Goal: Complete application form: Complete application form

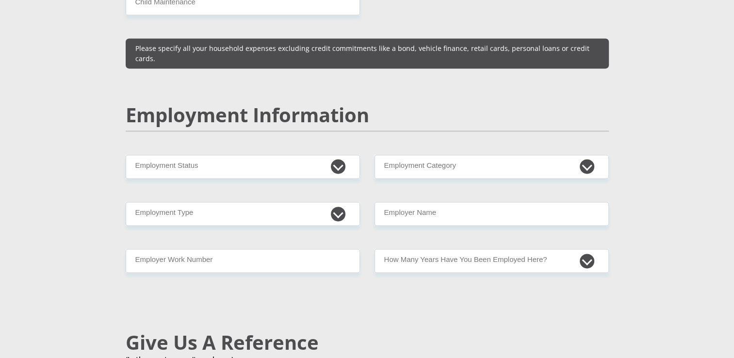
scroll to position [1447, 0]
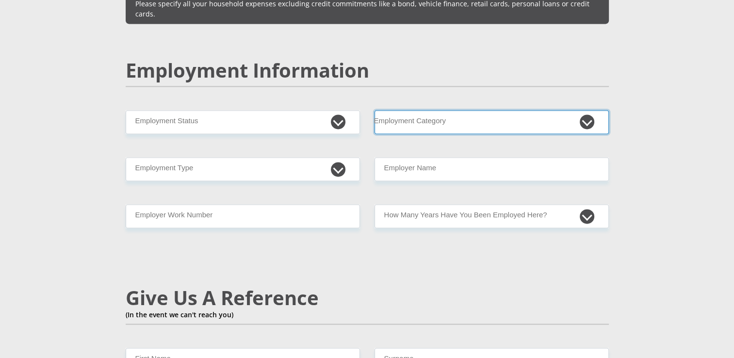
click at [584, 110] on select "AGRICULTURE ALCOHOL & TOBACCO CONSTRUCTION MATERIALS METALLURGY EQUIPMENT FOR R…" at bounding box center [491, 122] width 234 height 24
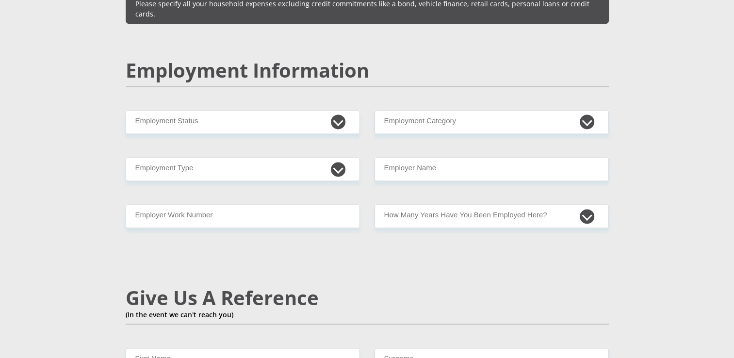
click at [666, 269] on section "Personal Details Mr Ms Mrs Dr [PERSON_NAME] Title First Name Surname South Afri…" at bounding box center [367, 107] width 734 height 2999
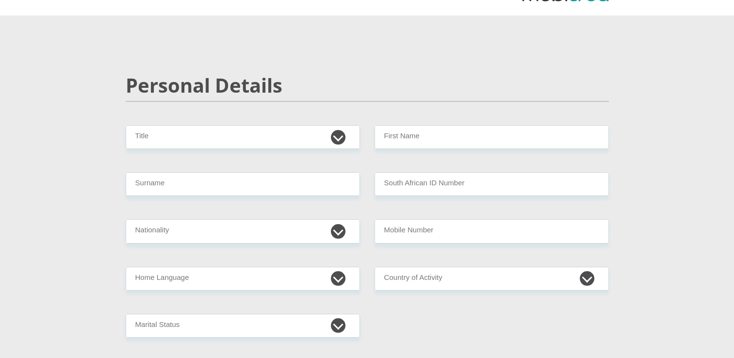
scroll to position [0, 0]
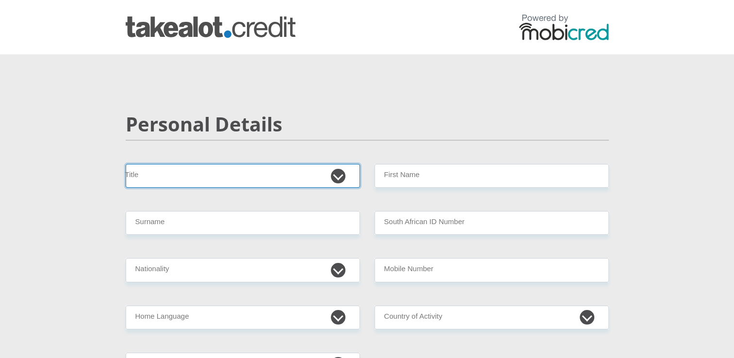
click at [335, 177] on select "Mr Ms Mrs Dr [PERSON_NAME]" at bounding box center [243, 176] width 234 height 24
select select "Mr"
click at [126, 164] on select "Mr Ms Mrs Dr [PERSON_NAME]" at bounding box center [243, 176] width 234 height 24
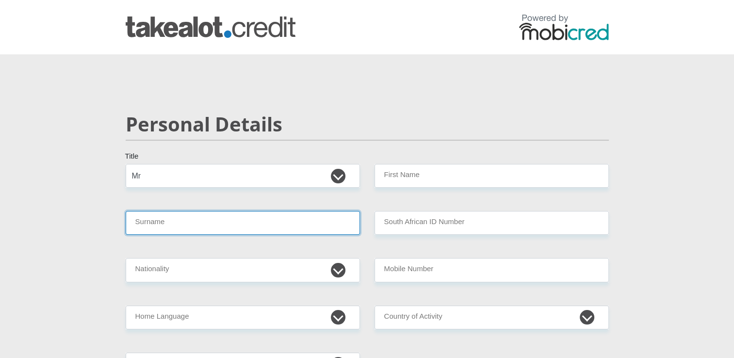
click at [307, 222] on input "Surname" at bounding box center [243, 223] width 234 height 24
type input "Hinana"
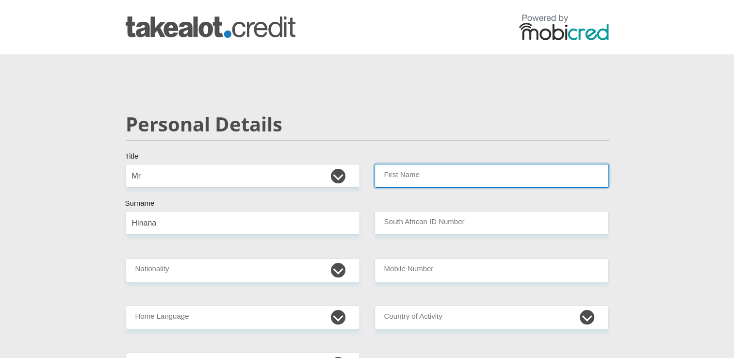
type input "innocent"
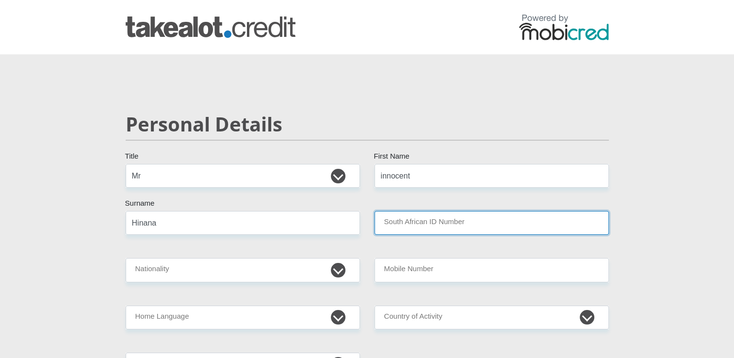
type input "[GEOGRAPHIC_DATA]"
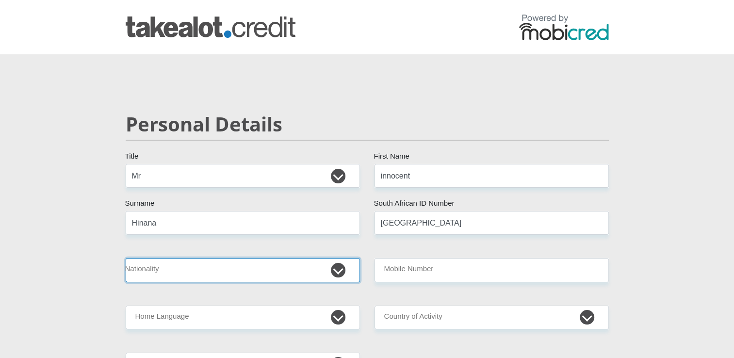
select select "ZAF"
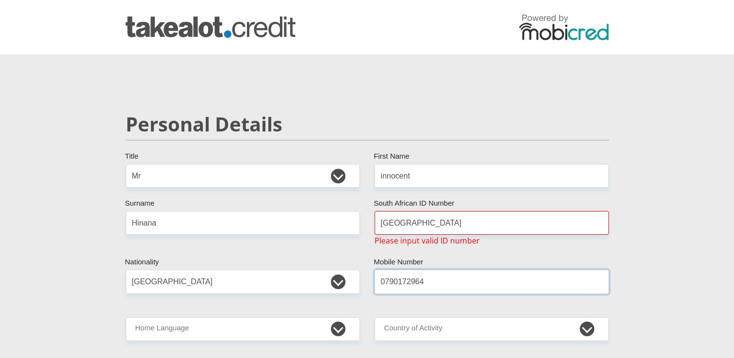
click at [431, 284] on input "0790172964" at bounding box center [491, 282] width 234 height 24
type input "0665772899"
click at [468, 222] on input "[GEOGRAPHIC_DATA]" at bounding box center [491, 223] width 234 height 24
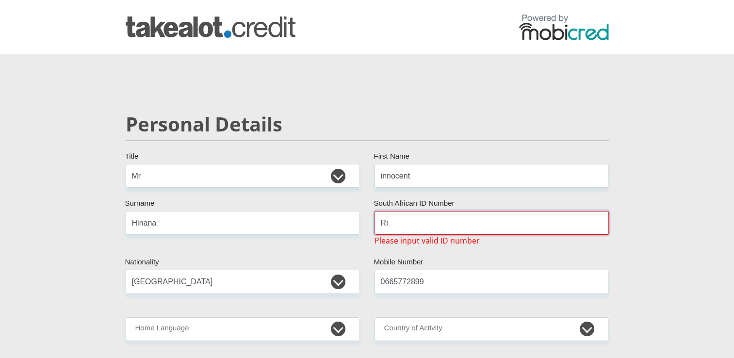
type input "R"
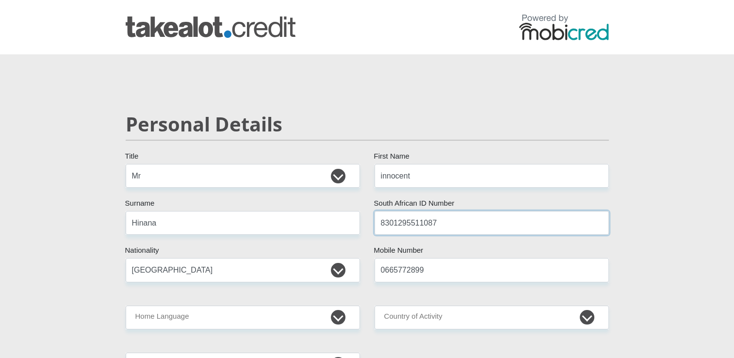
type input "8301295511087"
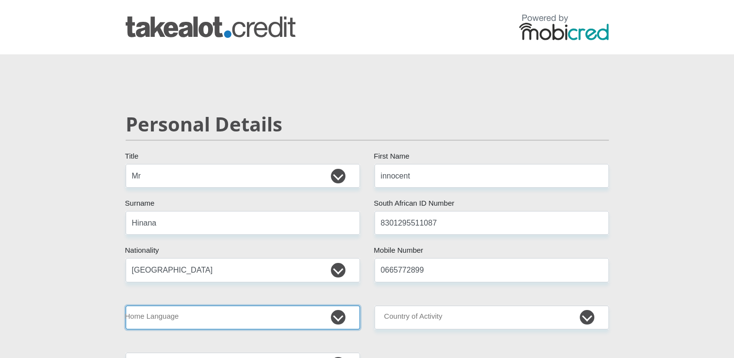
click at [337, 318] on select "Afrikaans English Sepedi South Ndebele Southern Sotho Swati Tsonga Tswana Venda…" at bounding box center [243, 317] width 234 height 24
select select "xho"
click at [126, 305] on select "Afrikaans English Sepedi South Ndebele Southern Sotho Swati Tsonga Tswana Venda…" at bounding box center [243, 317] width 234 height 24
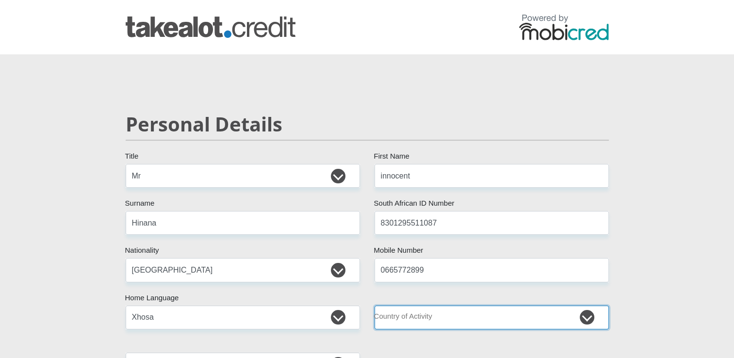
click at [586, 317] on select "[GEOGRAPHIC_DATA] [GEOGRAPHIC_DATA] [GEOGRAPHIC_DATA] [GEOGRAPHIC_DATA] [GEOGRA…" at bounding box center [491, 317] width 234 height 24
select select "ZAF"
click at [374, 305] on select "[GEOGRAPHIC_DATA] [GEOGRAPHIC_DATA] [GEOGRAPHIC_DATA] [GEOGRAPHIC_DATA] [GEOGRA…" at bounding box center [491, 317] width 234 height 24
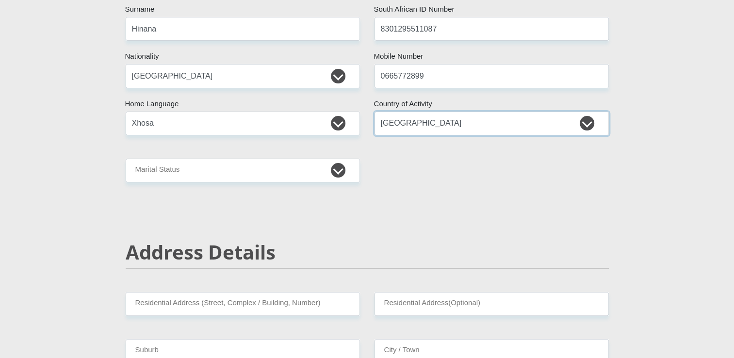
scroll to position [245, 0]
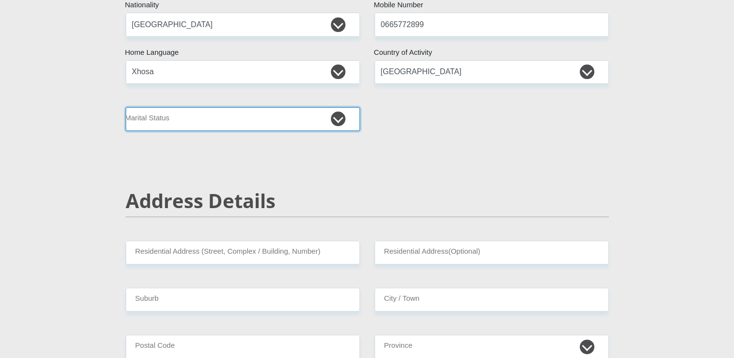
click at [335, 120] on select "Married ANC Single Divorced Widowed Married COP or Customary Law" at bounding box center [243, 119] width 234 height 24
select select "5"
click at [126, 107] on select "Married ANC Single Divorced Widowed Married COP or Customary Law" at bounding box center [243, 119] width 234 height 24
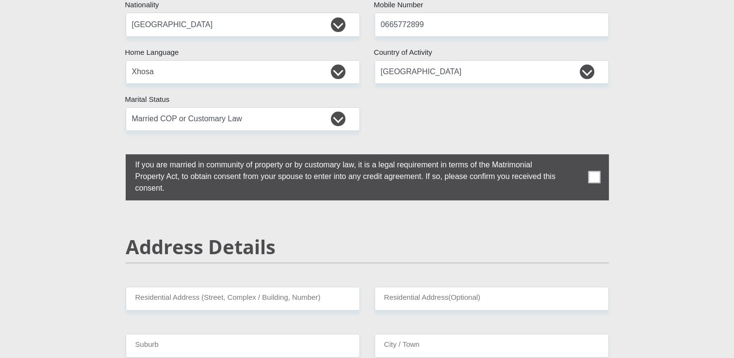
click at [596, 172] on span at bounding box center [594, 177] width 12 height 12
click at [116, 157] on input "checkbox" at bounding box center [116, 157] width 0 height 0
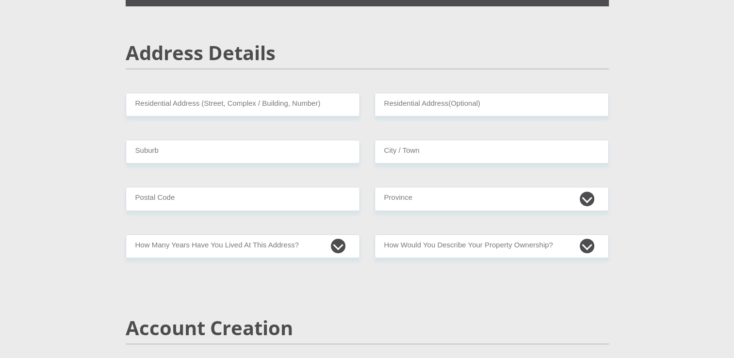
scroll to position [479, 0]
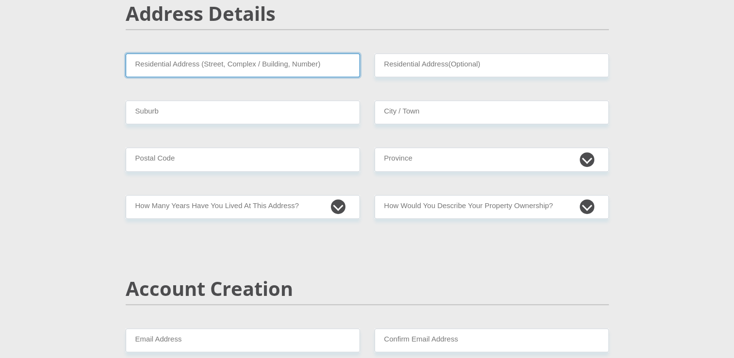
click at [276, 65] on input "Residential Address (Street, Complex / Building, Number)" at bounding box center [243, 65] width 234 height 24
type input "[STREET_ADDRESS][PERSON_NAME]"
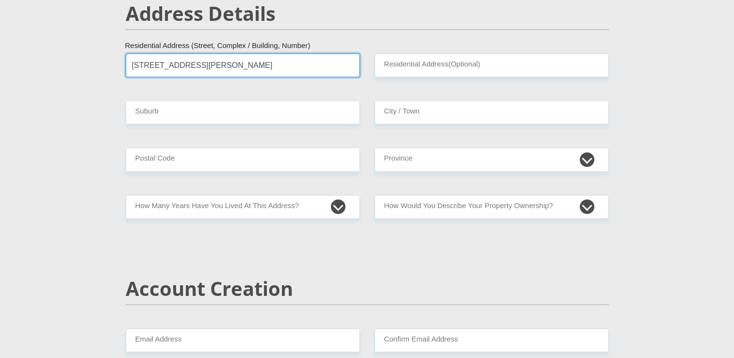
type input "Sizamile"
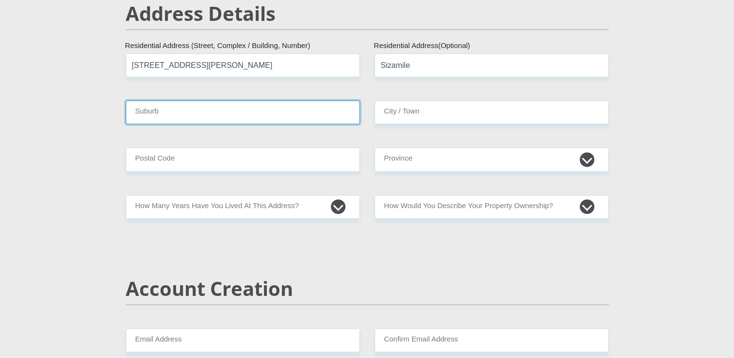
type input "[GEOGRAPHIC_DATA]"
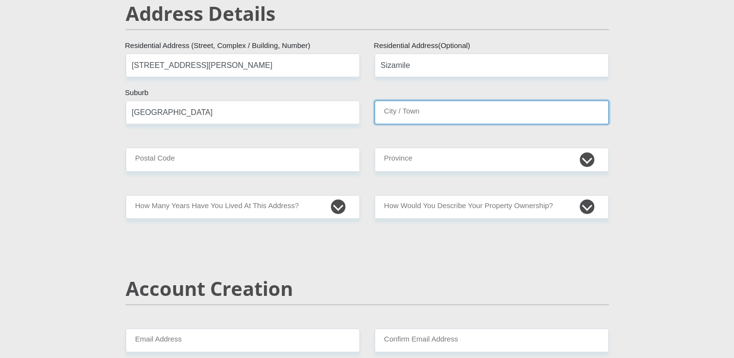
type input "[GEOGRAPHIC_DATA]"
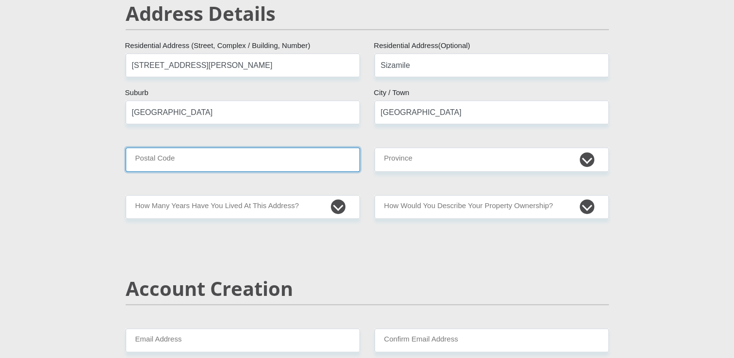
type input "8280"
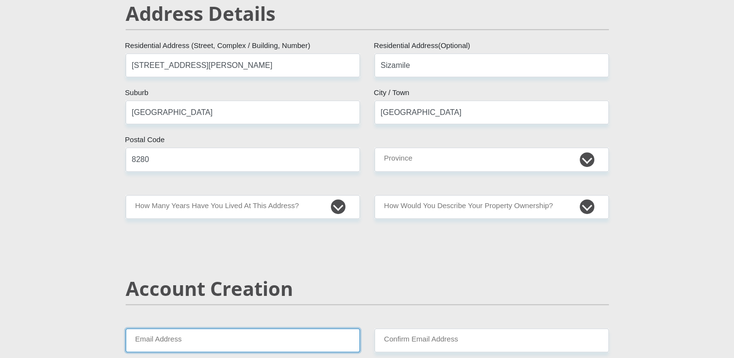
type input "[EMAIL_ADDRESS][DOMAIN_NAME]"
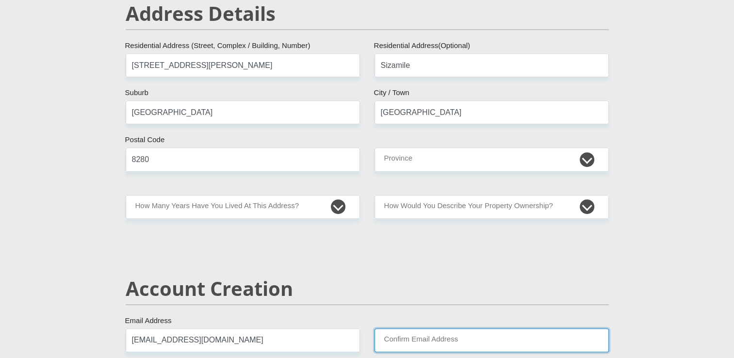
type input "[EMAIL_ADDRESS][DOMAIN_NAME]"
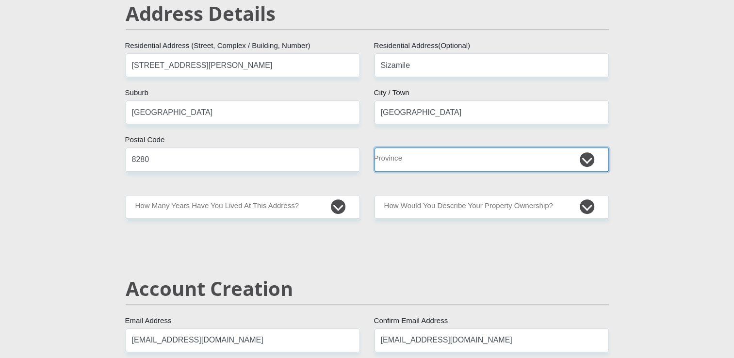
click at [585, 162] on select "Eastern Cape Free State [GEOGRAPHIC_DATA] [GEOGRAPHIC_DATA][DATE] [GEOGRAPHIC_D…" at bounding box center [491, 159] width 234 height 24
select select "[GEOGRAPHIC_DATA]"
click at [374, 147] on select "Eastern Cape Free State [GEOGRAPHIC_DATA] [GEOGRAPHIC_DATA][DATE] [GEOGRAPHIC_D…" at bounding box center [491, 159] width 234 height 24
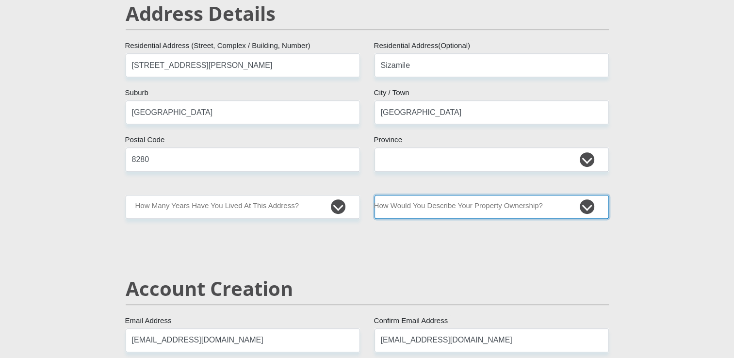
click at [587, 206] on select "Owned Rented Family Owned Company Dwelling" at bounding box center [491, 207] width 234 height 24
select select "Owned"
click at [374, 195] on select "Owned Rented Family Owned Company Dwelling" at bounding box center [491, 207] width 234 height 24
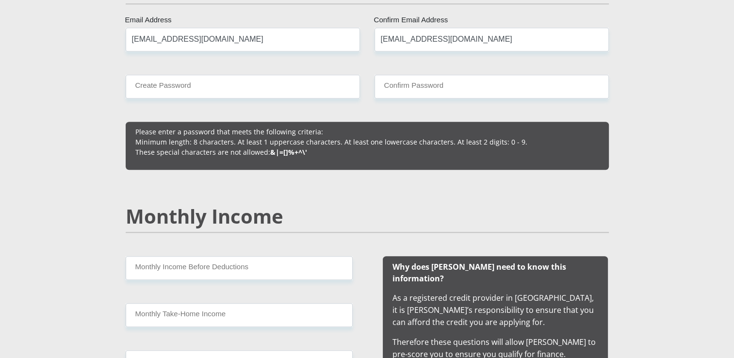
scroll to position [788, 0]
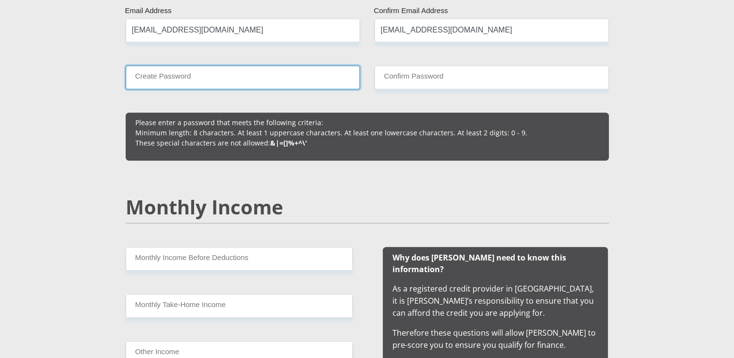
click at [178, 78] on input "Create Password" at bounding box center [243, 77] width 234 height 24
type input "Hinana@83?"
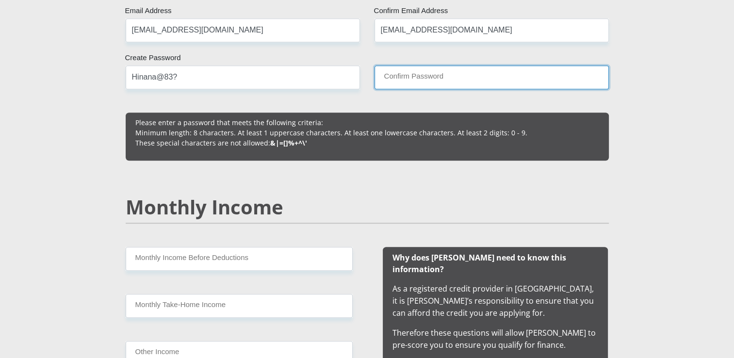
click at [403, 79] on input "Confirm Password" at bounding box center [491, 77] width 234 height 24
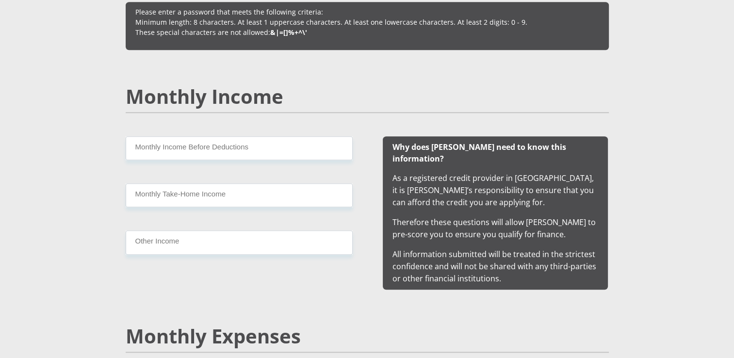
scroll to position [905, 0]
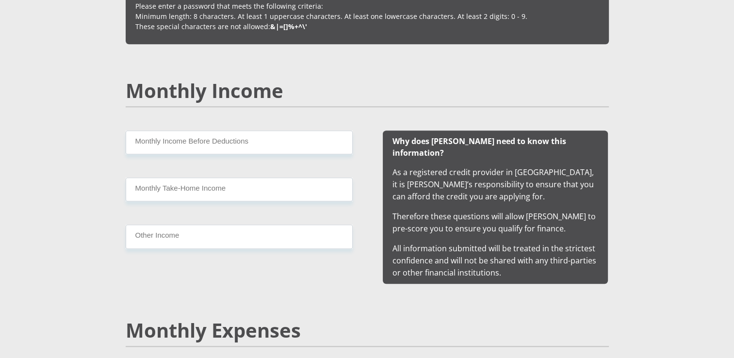
type input "Hinana@83?"
click at [252, 143] on input "Monthly Income Before Deductions" at bounding box center [239, 142] width 227 height 24
click at [141, 144] on input "32900" at bounding box center [239, 142] width 227 height 24
click at [142, 143] on input "33900" at bounding box center [239, 142] width 227 height 24
type input "33700"
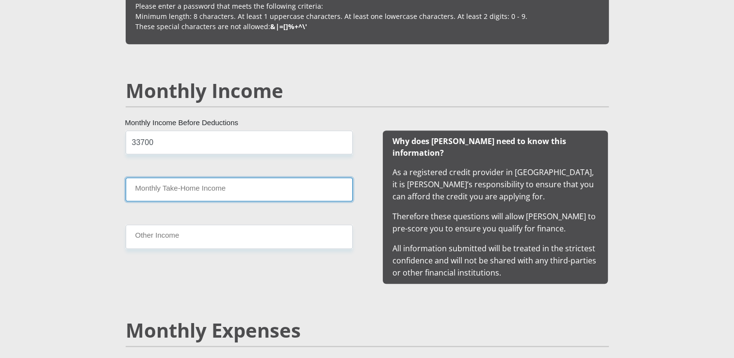
click at [213, 195] on input "Monthly Take-Home Income" at bounding box center [239, 189] width 227 height 24
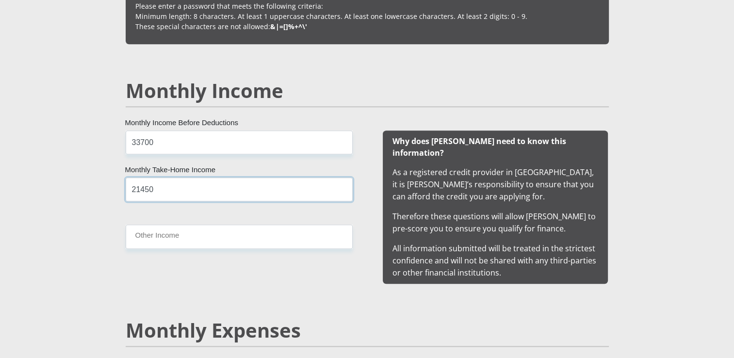
type input "21450"
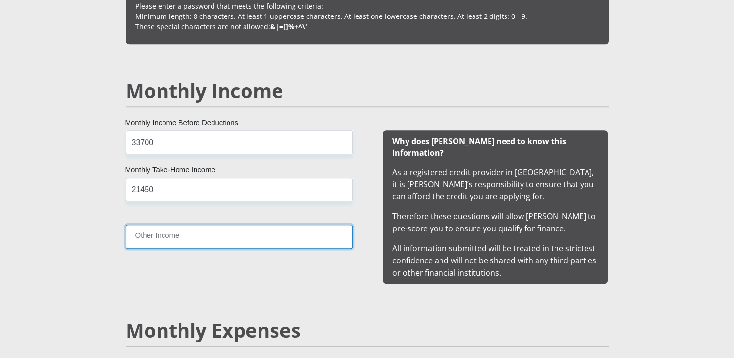
click at [210, 235] on input "Other Income" at bounding box center [239, 236] width 227 height 24
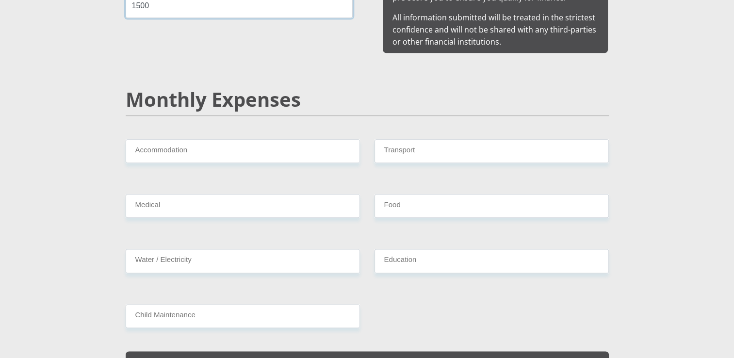
scroll to position [1144, 0]
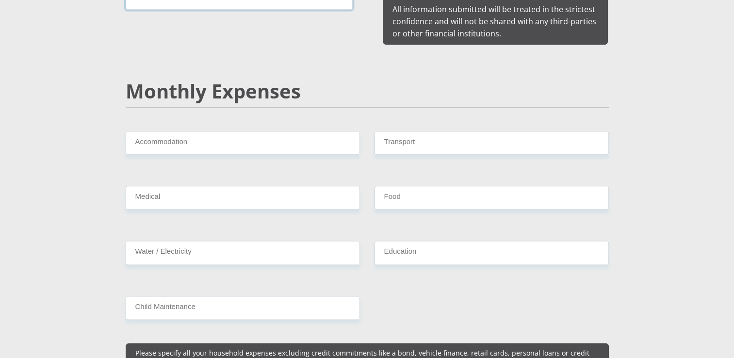
type input "1500"
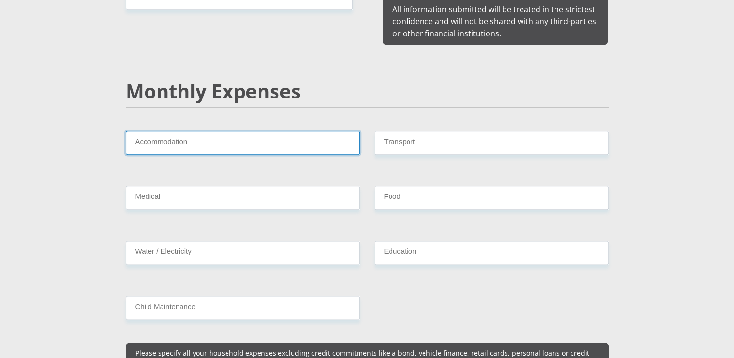
click at [286, 132] on input "Accommodation" at bounding box center [243, 143] width 234 height 24
type input "0"
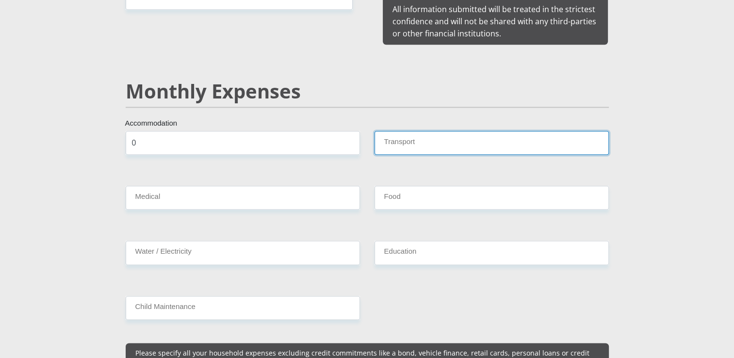
click at [401, 132] on input "Transport" at bounding box center [491, 143] width 234 height 24
type input "0"
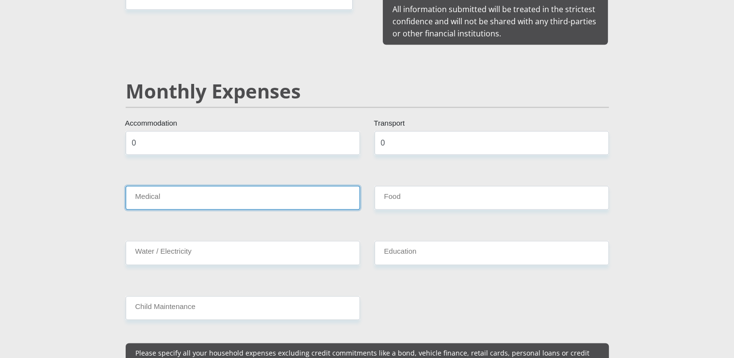
click at [212, 186] on input "Medical" at bounding box center [243, 198] width 234 height 24
type input "0"
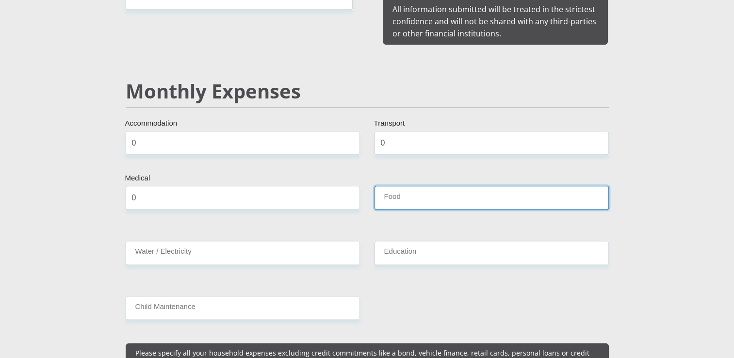
click at [389, 186] on input "Food" at bounding box center [491, 198] width 234 height 24
type input "2500"
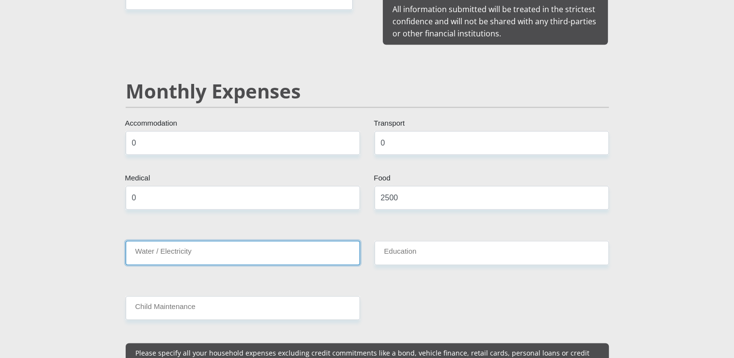
click at [296, 244] on input "Water / Electricity" at bounding box center [243, 252] width 234 height 24
type input "250"
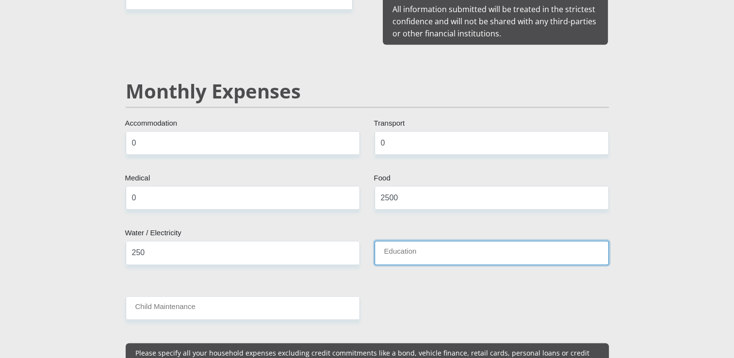
click at [415, 240] on input "Education" at bounding box center [491, 252] width 234 height 24
type input "800"
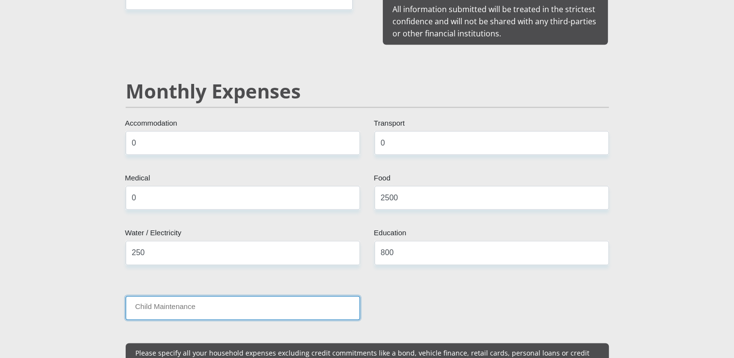
click at [312, 301] on input "Child Maintenance" at bounding box center [243, 308] width 234 height 24
type input "4500"
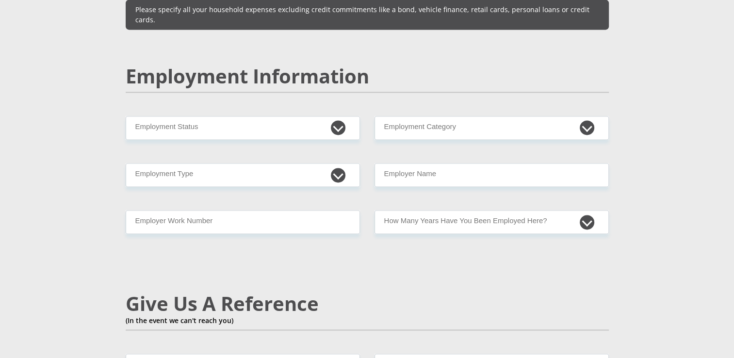
scroll to position [1493, 0]
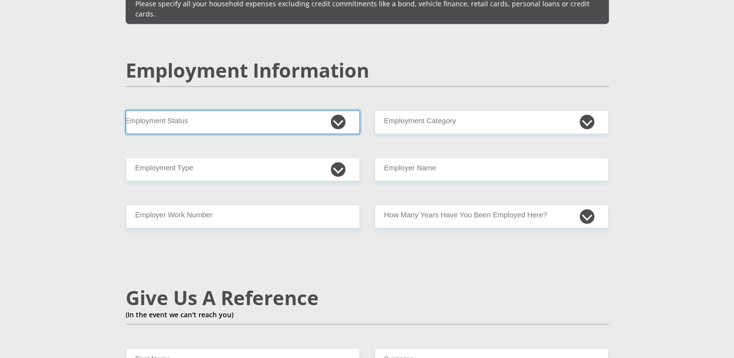
click at [335, 110] on select "Permanent/Full-time Part-time/Casual [DEMOGRAPHIC_DATA] Worker Self-Employed Ho…" at bounding box center [243, 122] width 234 height 24
select select "1"
click at [126, 110] on select "Permanent/Full-time Part-time/Casual [DEMOGRAPHIC_DATA] Worker Self-Employed Ho…" at bounding box center [243, 122] width 234 height 24
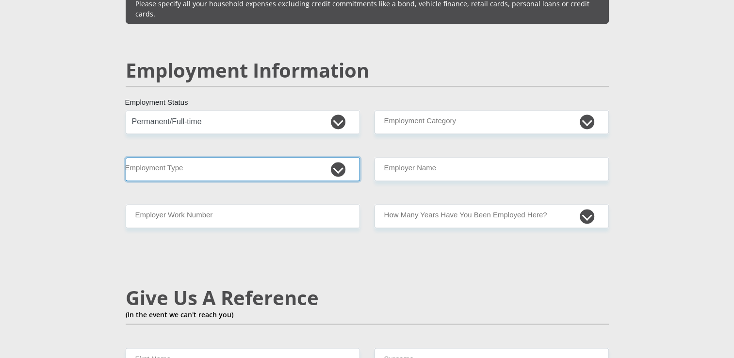
click at [337, 157] on select "College/Lecturer Craft Seller Creative Driver Executive Farmer Forces - Non Com…" at bounding box center [243, 169] width 234 height 24
select select "Manager"
click at [126, 157] on select "College/Lecturer Craft Seller Creative Driver Executive Farmer Forces - Non Com…" at bounding box center [243, 169] width 234 height 24
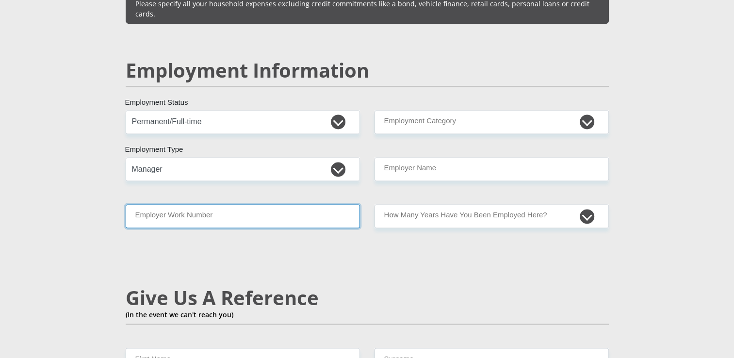
click at [328, 204] on input "Employer Work Number" at bounding box center [243, 216] width 234 height 24
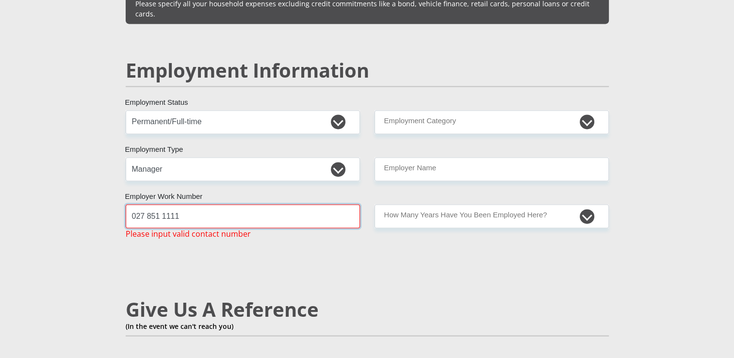
type input "027 851 1111"
click at [184, 157] on select "College/Lecturer Craft Seller Creative Driver Executive Farmer Forces - Non Com…" at bounding box center [243, 169] width 234 height 24
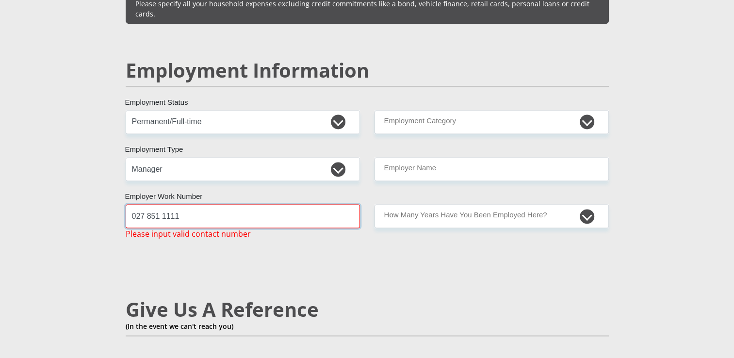
click at [298, 204] on input "027 851 1111" at bounding box center [243, 216] width 234 height 24
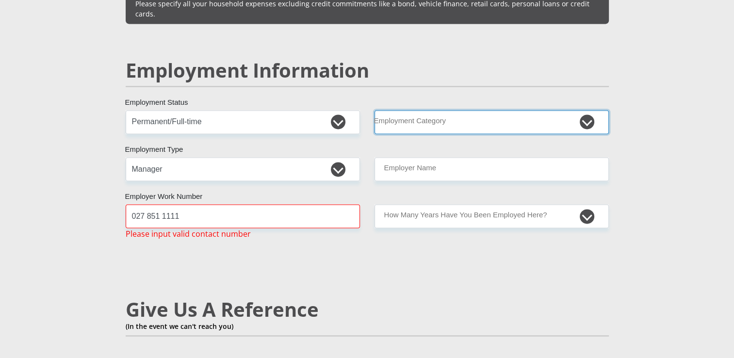
click at [585, 110] on select "AGRICULTURE ALCOHOL & TOBACCO CONSTRUCTION MATERIALS METALLURGY EQUIPMENT FOR R…" at bounding box center [491, 122] width 234 height 24
click at [495, 110] on select "AGRICULTURE ALCOHOL & TOBACCO CONSTRUCTION MATERIALS METALLURGY EQUIPMENT FOR R…" at bounding box center [491, 122] width 234 height 24
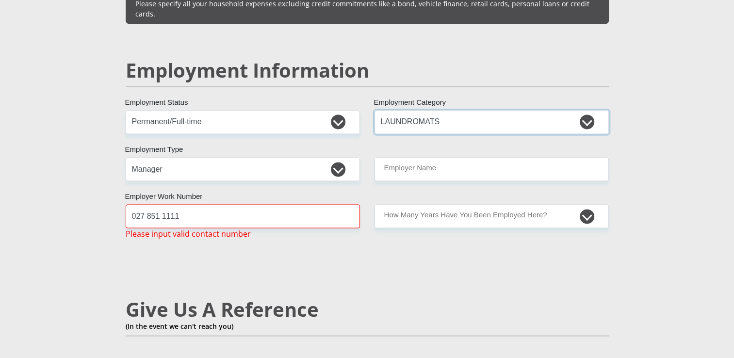
click at [587, 110] on select "AGRICULTURE ALCOHOL & TOBACCO CONSTRUCTION MATERIALS METALLURGY EQUIPMENT FOR R…" at bounding box center [491, 122] width 234 height 24
select select "25"
click at [374, 110] on select "AGRICULTURE ALCOHOL & TOBACCO CONSTRUCTION MATERIALS METALLURGY EQUIPMENT FOR R…" at bounding box center [491, 122] width 234 height 24
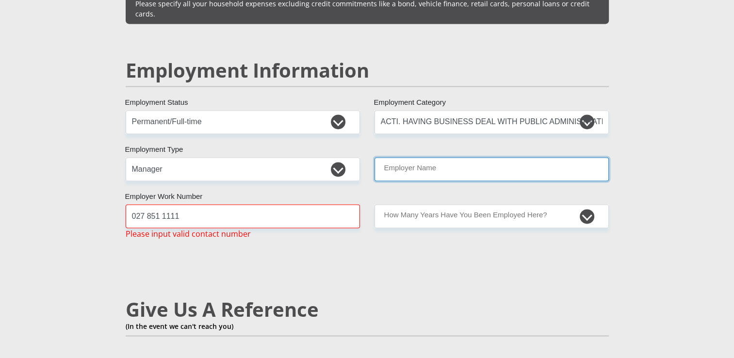
click at [512, 157] on input "Employer Name" at bounding box center [491, 169] width 234 height 24
type input "Richtersveldmunicipality"
type input "innocent"
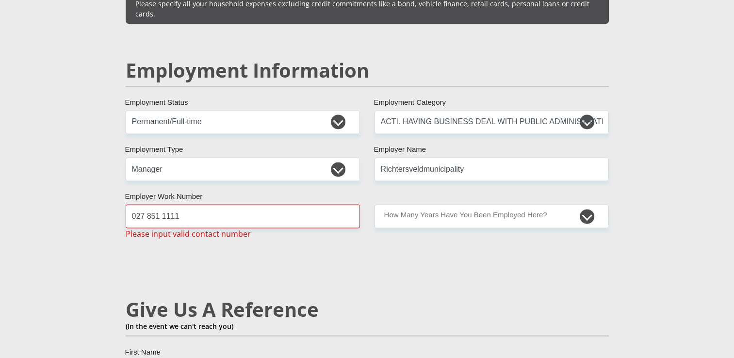
type input "Hinana"
click at [585, 204] on select "less than 1 year 1-3 years 3-5 years 5+ years" at bounding box center [491, 216] width 234 height 24
select select "60"
click at [374, 204] on select "less than 1 year 1-3 years 3-5 years 5+ years" at bounding box center [491, 216] width 234 height 24
click at [163, 204] on input "027 851 1111" at bounding box center [243, 216] width 234 height 24
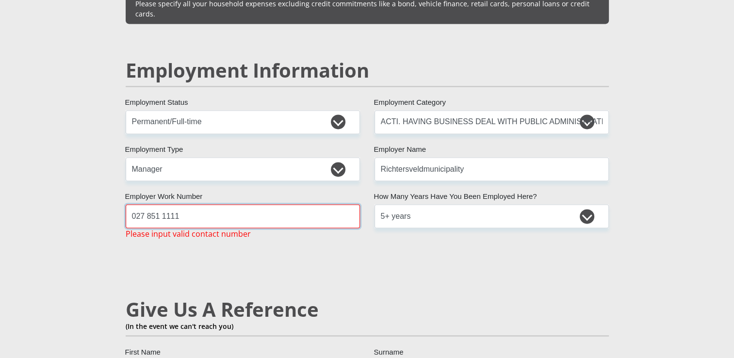
click at [162, 204] on input "027 851 1111" at bounding box center [243, 216] width 234 height 24
click at [147, 204] on input "027 8511111" at bounding box center [243, 216] width 234 height 24
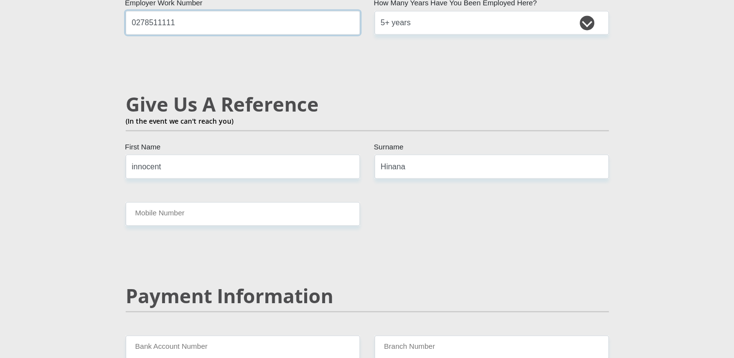
scroll to position [1731, 0]
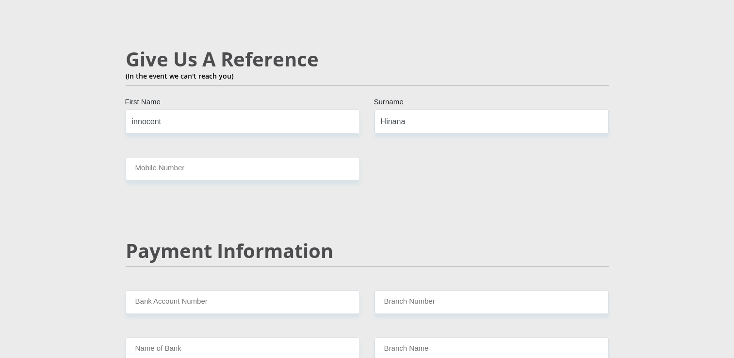
type input "0278511111"
click at [172, 109] on input "innocent" at bounding box center [243, 121] width 234 height 24
type input "i"
type input "[PERSON_NAME]"
click at [414, 109] on input "Hinana" at bounding box center [491, 121] width 234 height 24
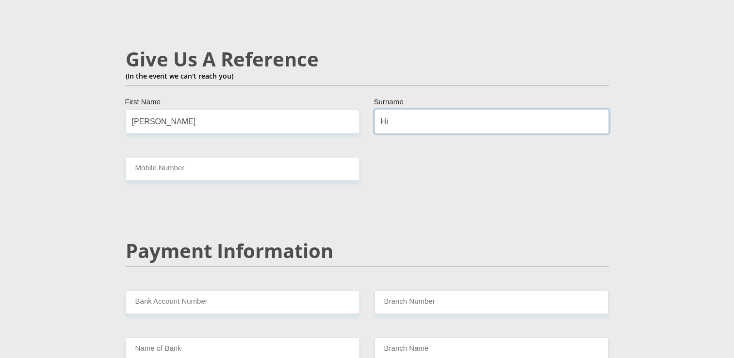
type input "H"
type input "Cloete"
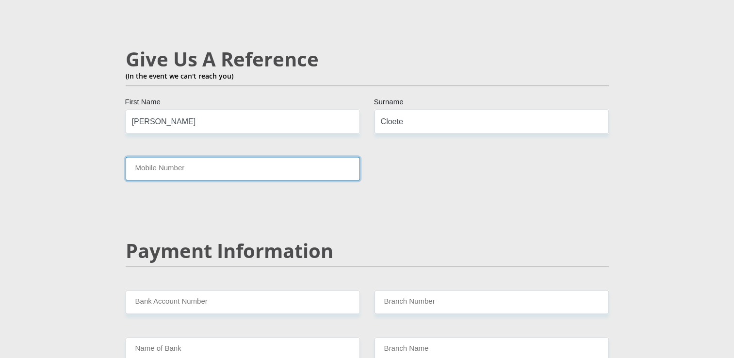
click at [260, 157] on input "Mobile Number" at bounding box center [243, 169] width 234 height 24
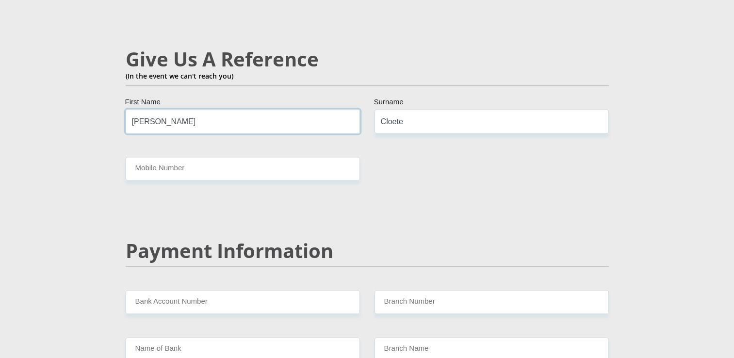
click at [201, 109] on input "[PERSON_NAME]" at bounding box center [243, 121] width 234 height 24
type input "[PERSON_NAME]"
click at [404, 109] on input "Cloete" at bounding box center [491, 121] width 234 height 24
type input "C"
type input "Young"
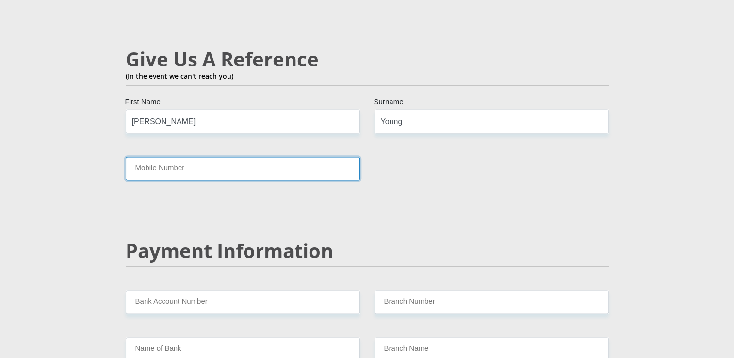
click at [220, 157] on input "Mobile Number" at bounding box center [243, 169] width 234 height 24
type input "0761022261"
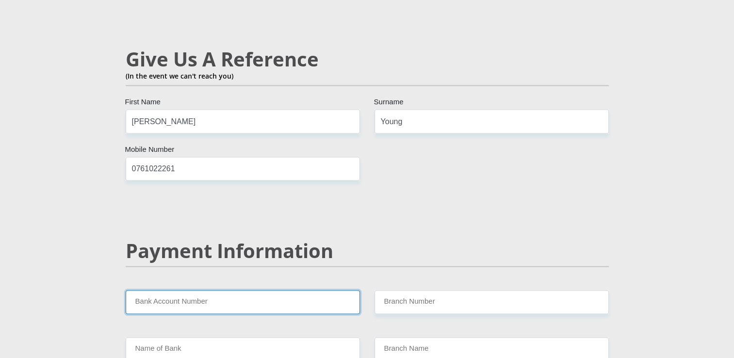
click at [308, 290] on input "Bank Account Number" at bounding box center [243, 302] width 234 height 24
type input "63085344330"
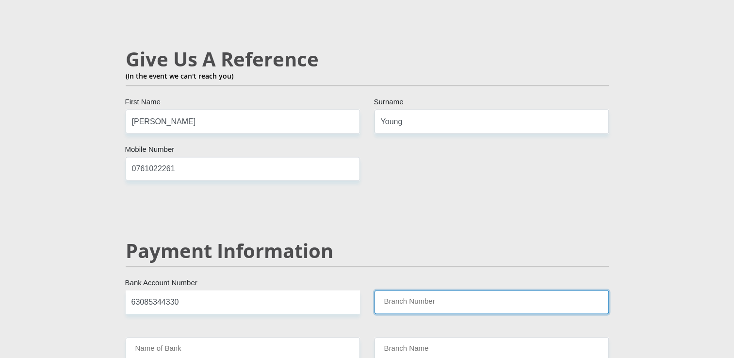
click at [400, 290] on input "Branch Number" at bounding box center [491, 302] width 234 height 24
type input "250655"
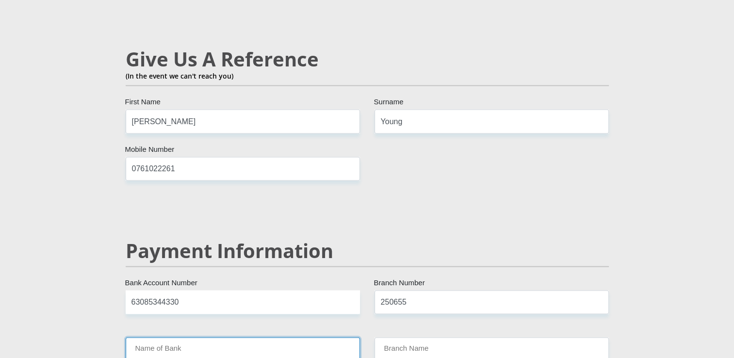
click at [187, 337] on input "Name of Bank" at bounding box center [243, 349] width 234 height 24
type input "FIRSTRAND BANK"
type input "BRANCH 560"
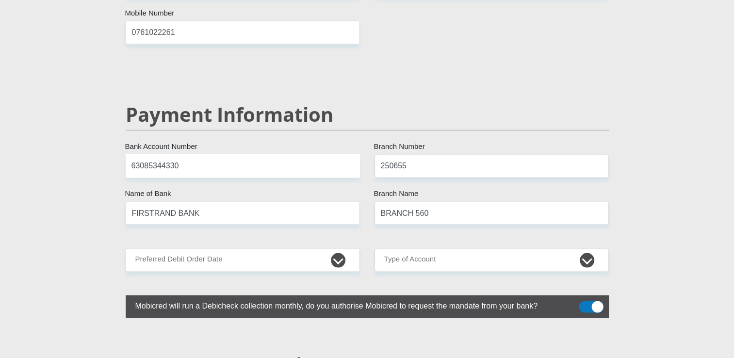
scroll to position [1893, 0]
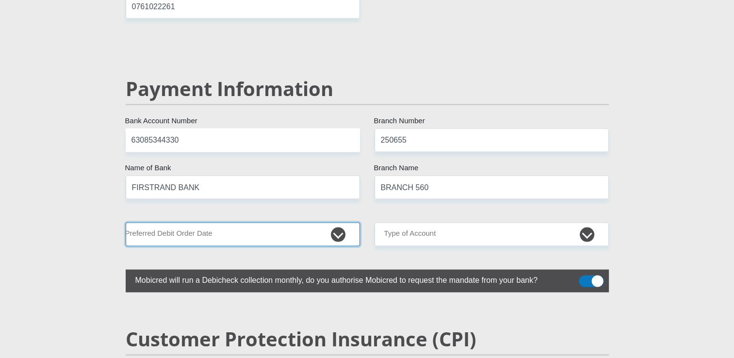
click at [340, 223] on select "1st 2nd 3rd 4th 5th 7th 18th 19th 20th 21st 22nd 23rd 24th 25th 26th 27th 28th …" at bounding box center [243, 235] width 234 height 24
select select "25"
click at [126, 223] on select "1st 2nd 3rd 4th 5th 7th 18th 19th 20th 21st 22nd 23rd 24th 25th 26th 27th 28th …" at bounding box center [243, 235] width 234 height 24
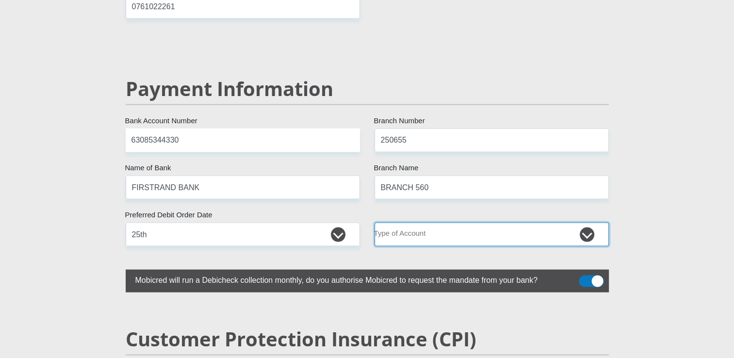
click at [585, 223] on select "Cheque Savings" at bounding box center [491, 235] width 234 height 24
select select "SAV"
click at [374, 223] on select "Cheque Savings" at bounding box center [491, 235] width 234 height 24
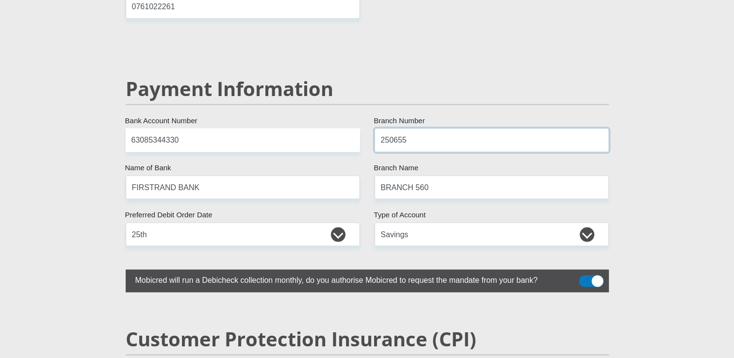
click at [408, 128] on input "250655" at bounding box center [491, 140] width 234 height 24
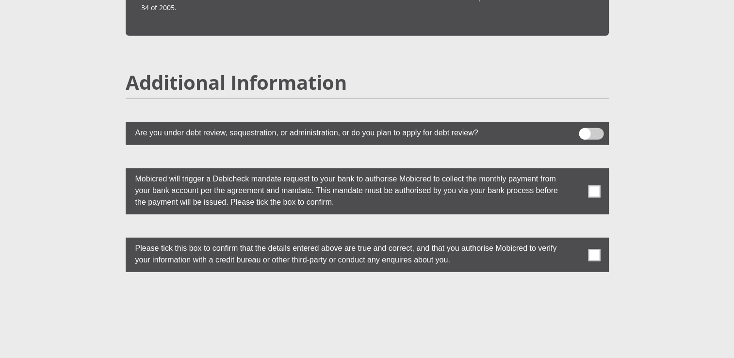
scroll to position [2662, 0]
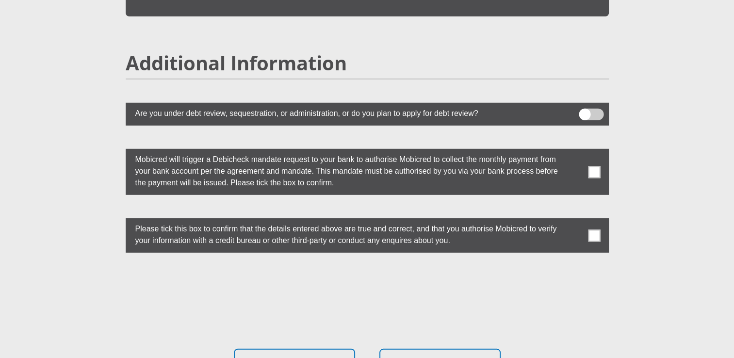
type input "210609"
click at [593, 166] on span at bounding box center [594, 172] width 12 height 12
click at [575, 151] on input "checkbox" at bounding box center [575, 151] width 0 height 0
type input "EWALLET - CONSUMER"
click at [590, 229] on span at bounding box center [594, 235] width 12 height 12
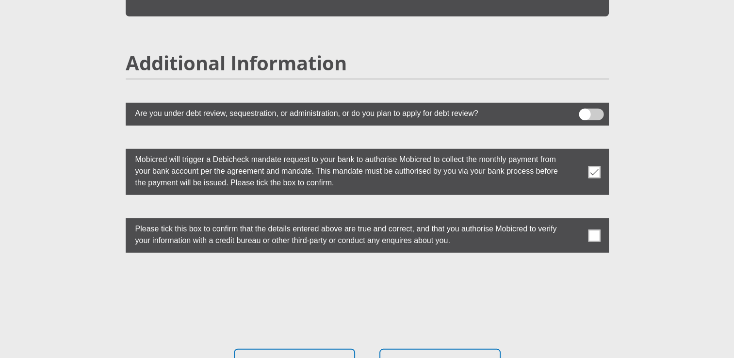
click at [575, 221] on input "checkbox" at bounding box center [575, 221] width 0 height 0
click at [424, 349] on button "Proceed" at bounding box center [439, 364] width 121 height 31
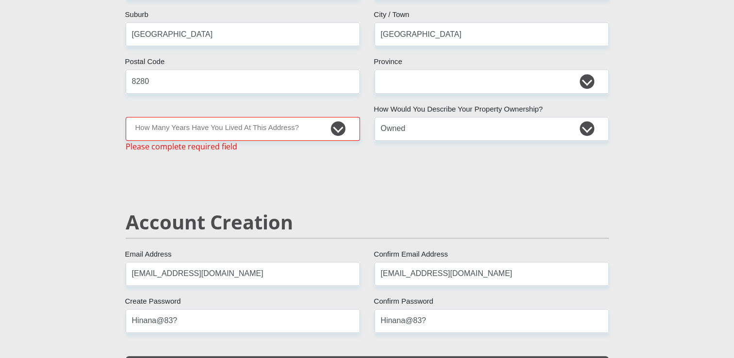
scroll to position [551, 0]
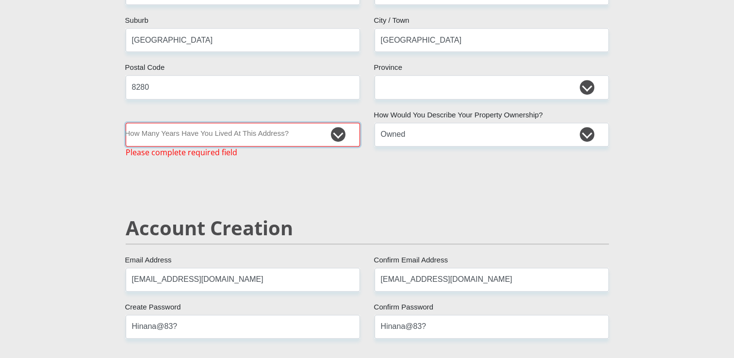
click at [336, 132] on select "less than 1 year 1-3 years 3-5 years 5+ years" at bounding box center [243, 135] width 234 height 24
select select "5"
click at [126, 123] on select "less than 1 year 1-3 years 3-5 years 5+ years" at bounding box center [243, 135] width 234 height 24
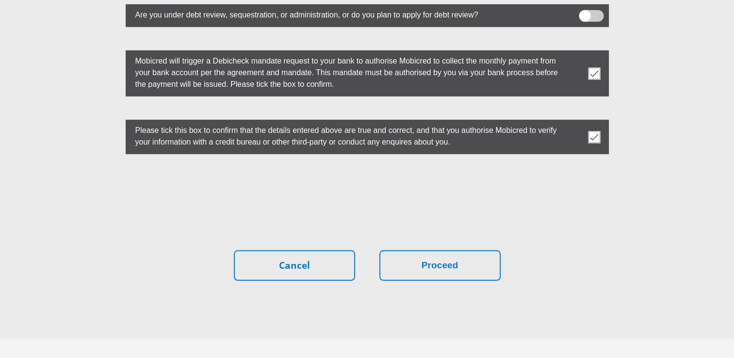
scroll to position [2772, 0]
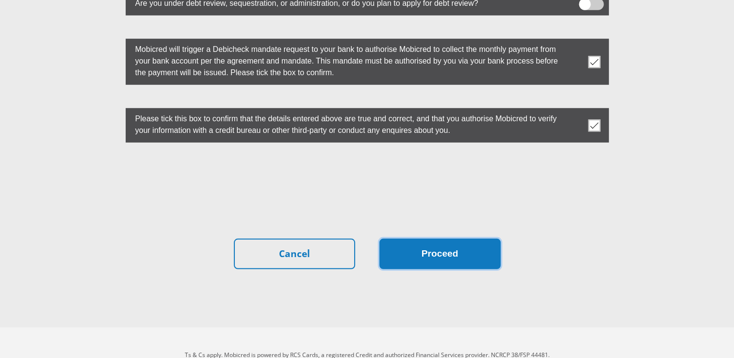
click at [454, 239] on button "Proceed" at bounding box center [439, 254] width 121 height 31
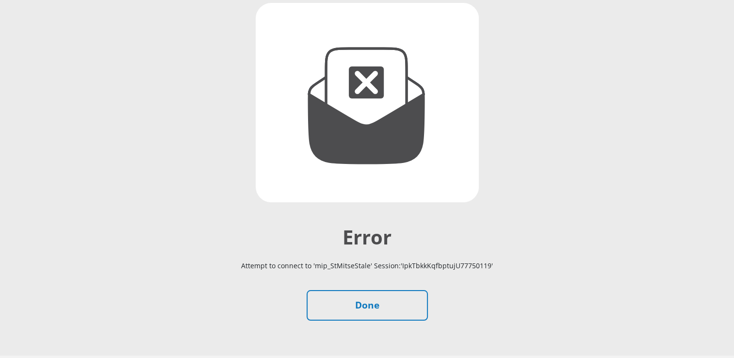
scroll to position [161, 0]
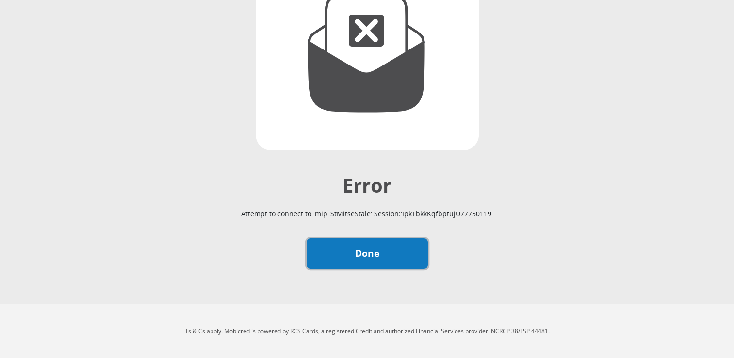
click at [358, 257] on link "Done" at bounding box center [366, 253] width 121 height 31
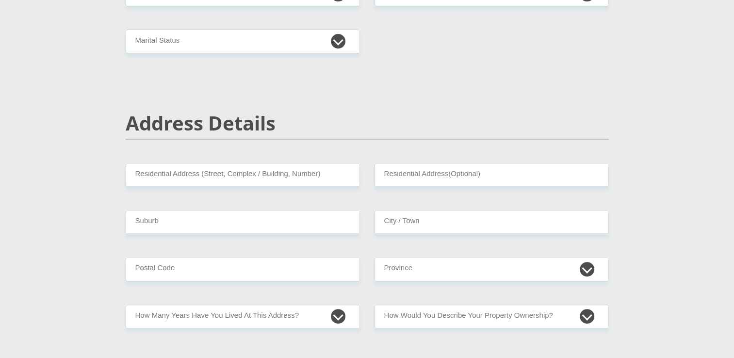
scroll to position [361, 0]
